Goal: Navigation & Orientation: Find specific page/section

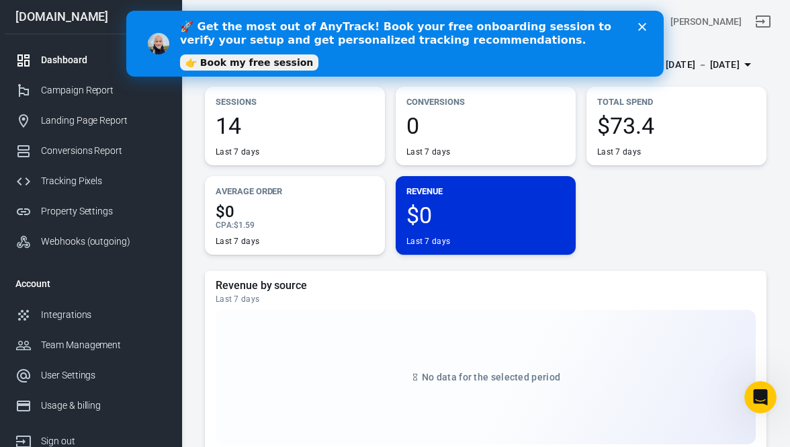
click at [274, 62] on link "👉 Book my free session" at bounding box center [249, 62] width 138 height 16
click at [640, 27] on icon "Close" at bounding box center [642, 27] width 8 height 8
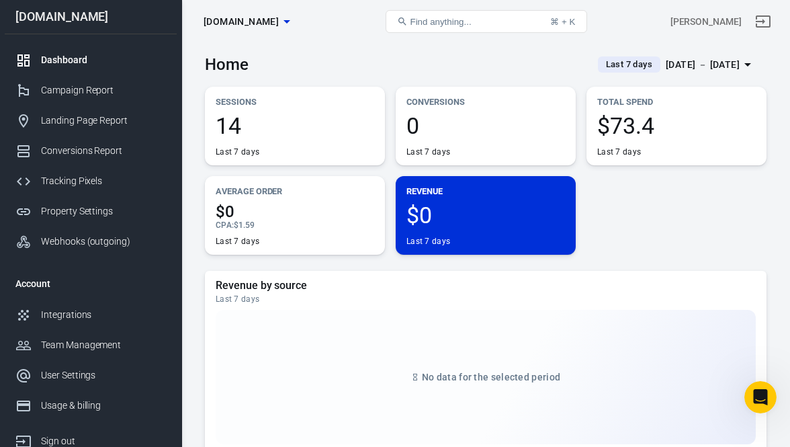
click at [295, 20] on icon "button" at bounding box center [287, 21] width 16 height 16
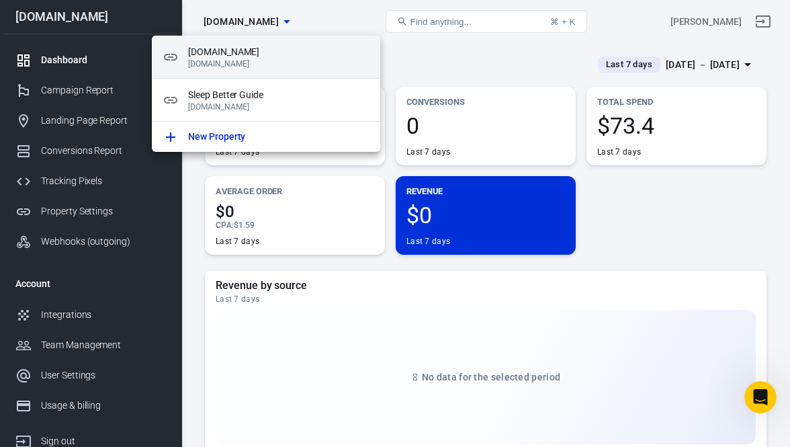
click at [279, 60] on p "[DOMAIN_NAME]" at bounding box center [278, 63] width 181 height 9
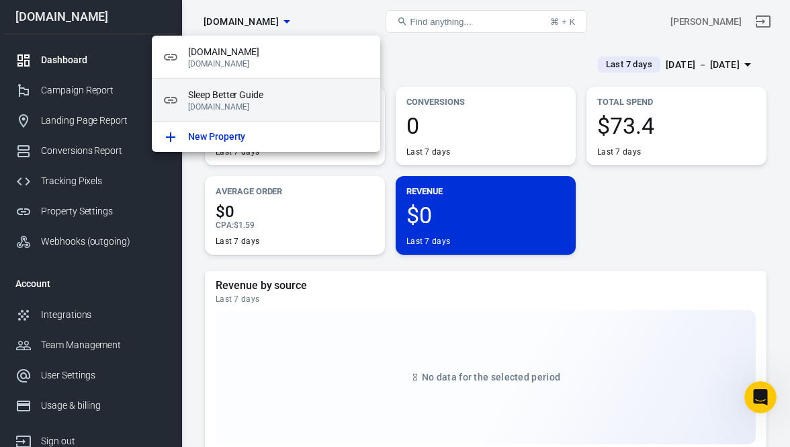
click at [261, 92] on span "Sleep Better Guide" at bounding box center [278, 95] width 181 height 14
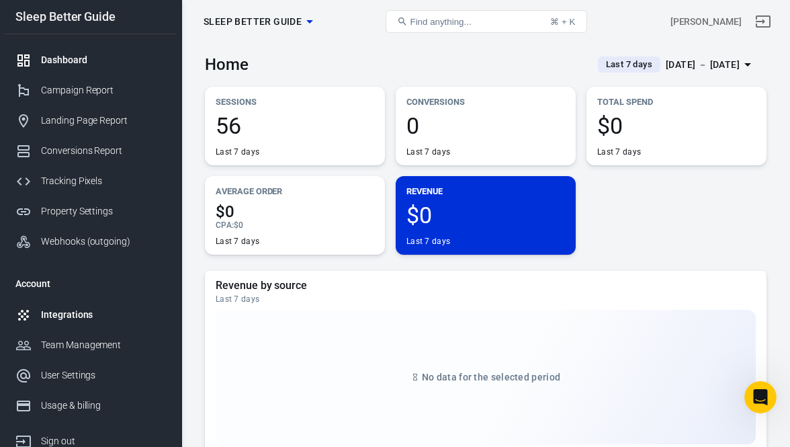
click at [77, 321] on div "Integrations" at bounding box center [103, 315] width 125 height 14
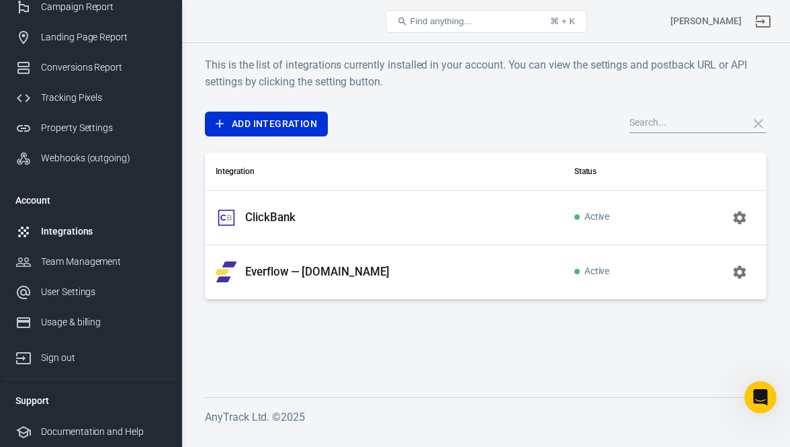
scroll to position [86, 0]
click at [89, 90] on link "Tracking Pixels" at bounding box center [91, 98] width 172 height 30
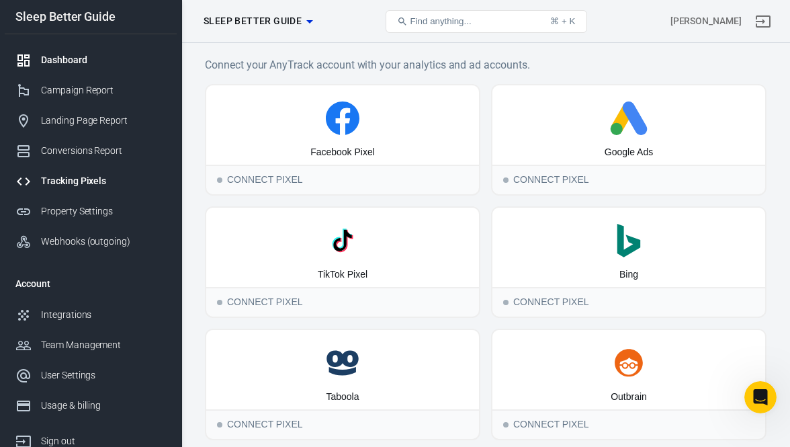
click at [71, 61] on div "Dashboard" at bounding box center [103, 60] width 125 height 14
